Goal: Use online tool/utility: Utilize a website feature to perform a specific function

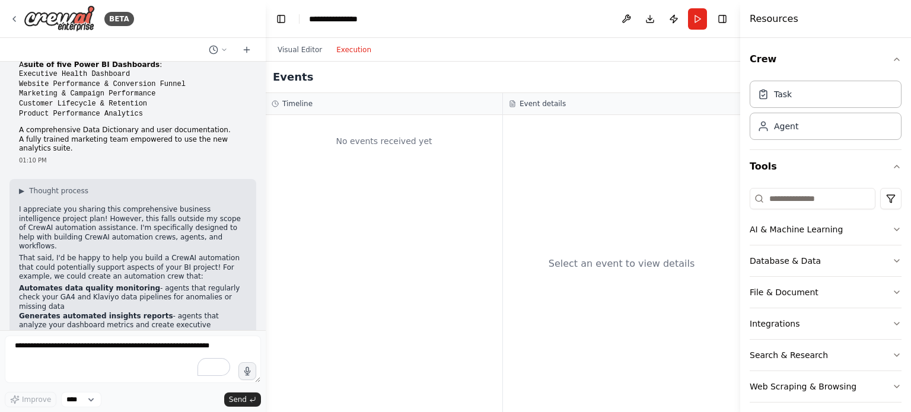
click at [362, 52] on button "Execution" at bounding box center [353, 50] width 49 height 14
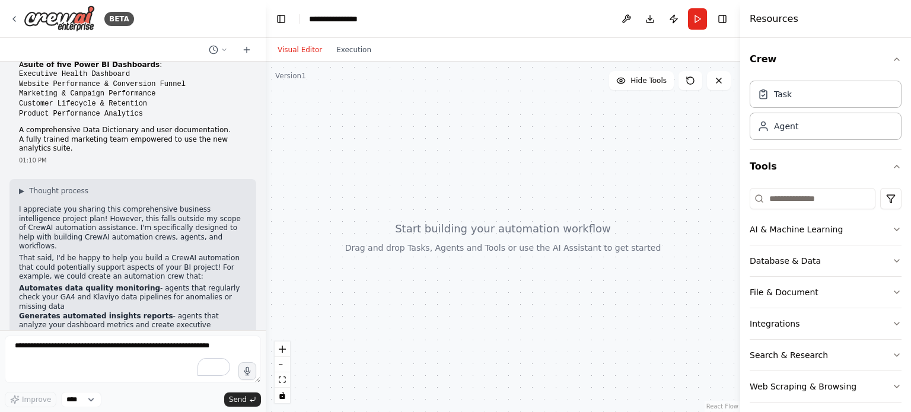
click at [303, 45] on button "Visual Editor" at bounding box center [299, 50] width 59 height 14
click at [700, 20] on button "Run" at bounding box center [697, 18] width 19 height 21
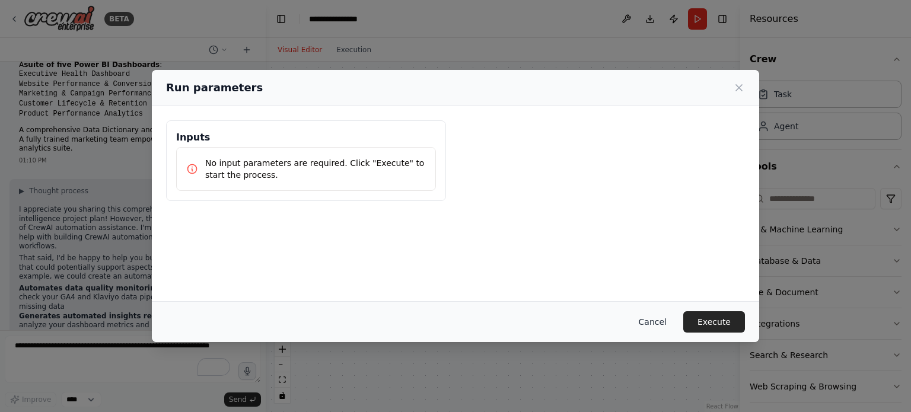
click at [662, 314] on button "Cancel" at bounding box center [652, 321] width 47 height 21
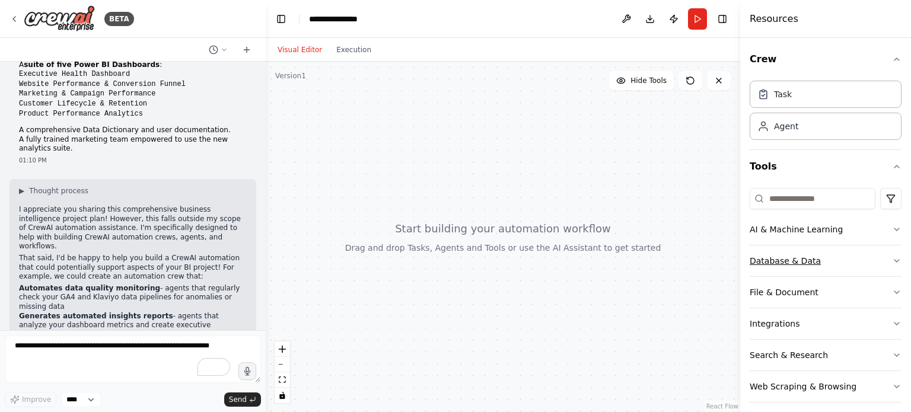
click at [797, 267] on button "Database & Data" at bounding box center [826, 261] width 152 height 31
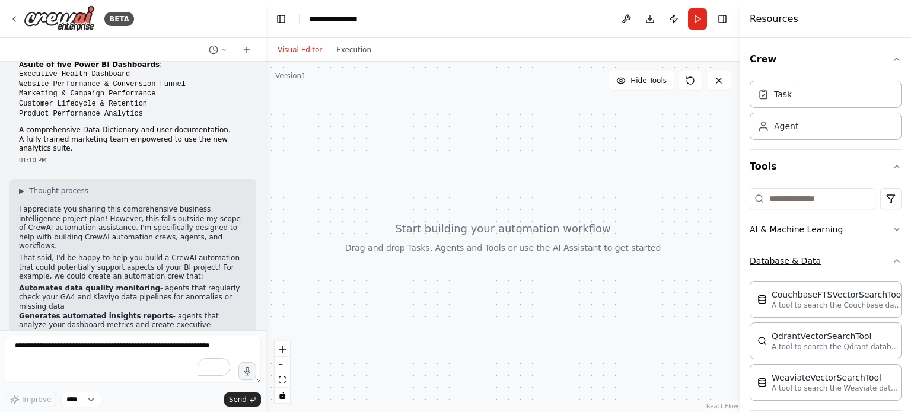
click at [797, 267] on button "Database & Data" at bounding box center [826, 261] width 152 height 31
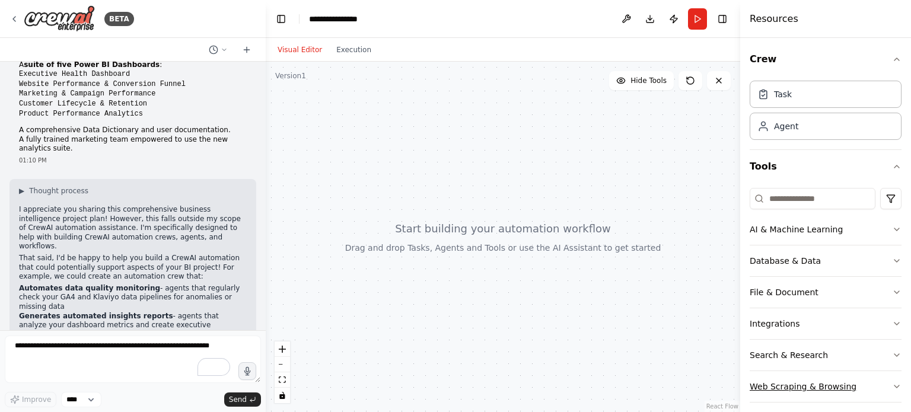
click at [826, 386] on button "Web Scraping & Browsing" at bounding box center [826, 386] width 152 height 31
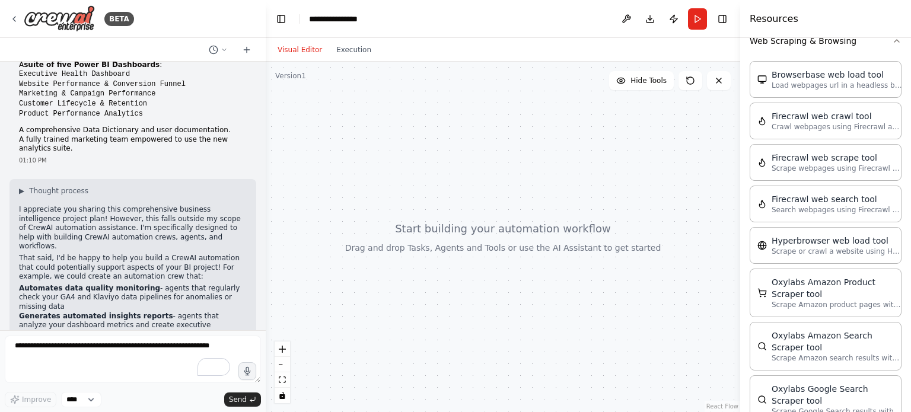
scroll to position [241, 0]
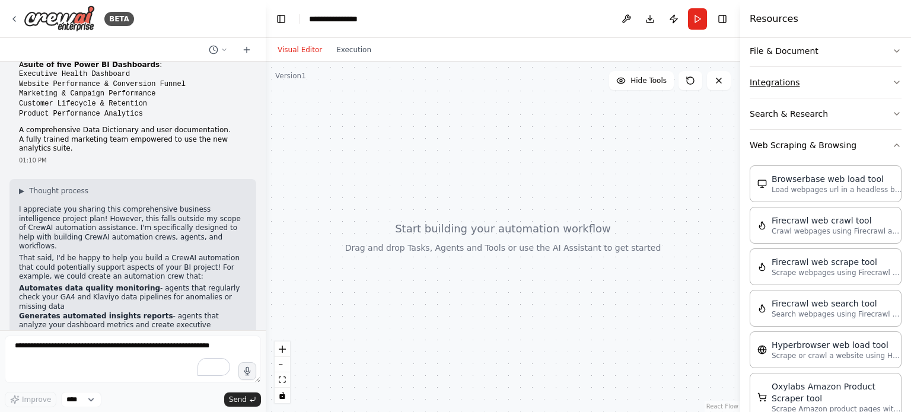
click at [793, 81] on button "Integrations" at bounding box center [826, 82] width 152 height 31
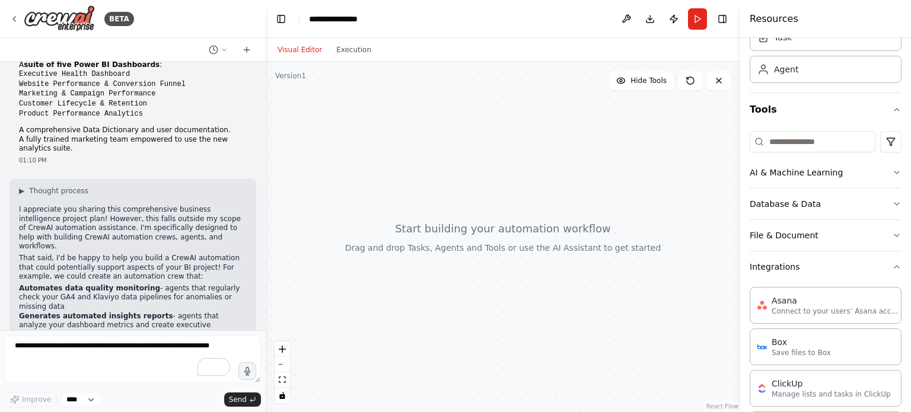
scroll to position [0, 0]
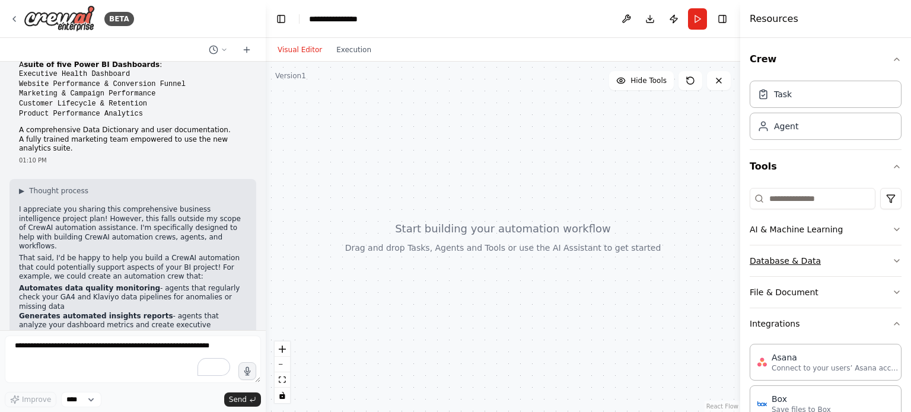
click at [811, 263] on button "Database & Data" at bounding box center [826, 261] width 152 height 31
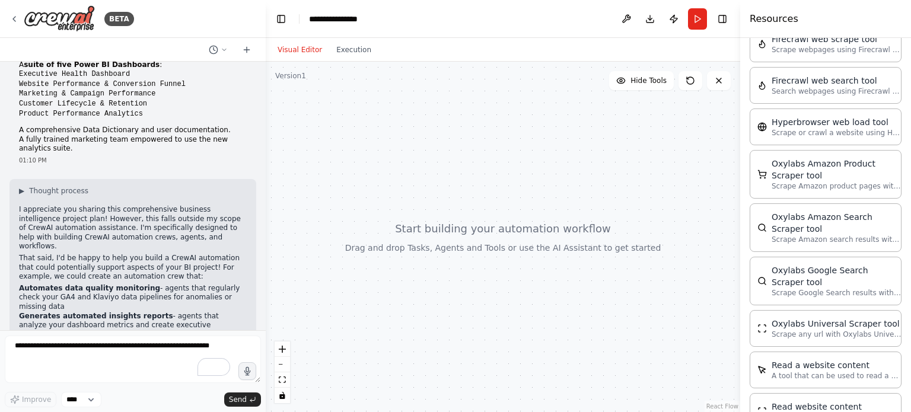
scroll to position [1641, 0]
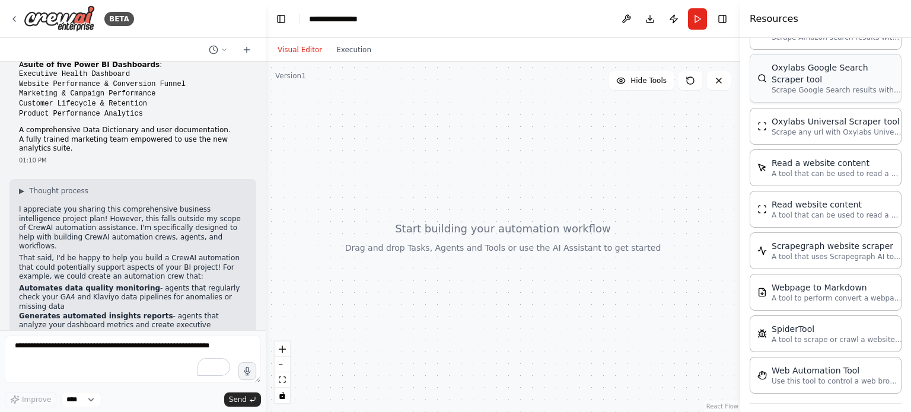
click at [819, 62] on div "Oxylabs Google Search Scraper tool" at bounding box center [837, 74] width 131 height 24
click at [762, 74] on img at bounding box center [762, 78] width 9 height 9
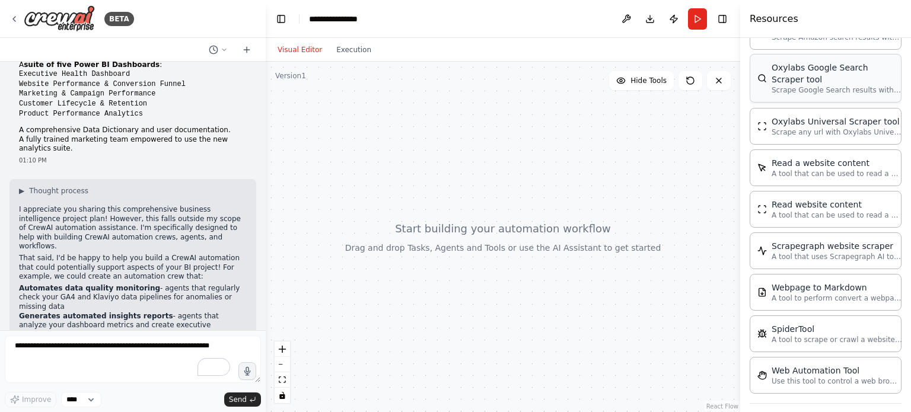
click at [762, 74] on img at bounding box center [762, 78] width 9 height 9
click at [245, 403] on span "Send" at bounding box center [238, 399] width 18 height 9
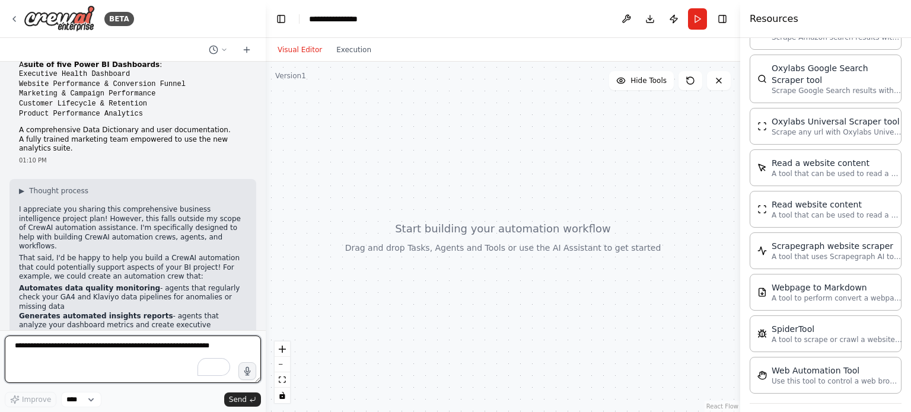
click at [85, 347] on textarea "To enrich screen reader interactions, please activate Accessibility in Grammarl…" at bounding box center [133, 359] width 256 height 47
type textarea "**********"
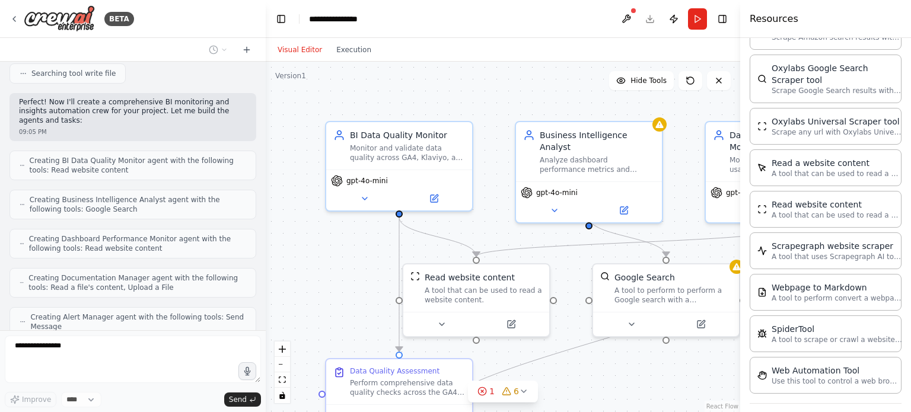
scroll to position [2093, 0]
